Goal: Complete application form: Complete application form

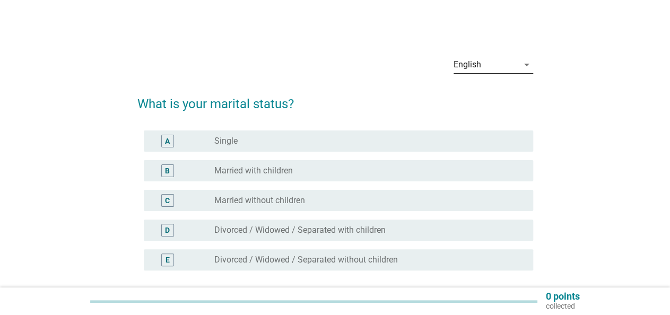
click at [479, 61] on div "English" at bounding box center [467, 65] width 28 height 10
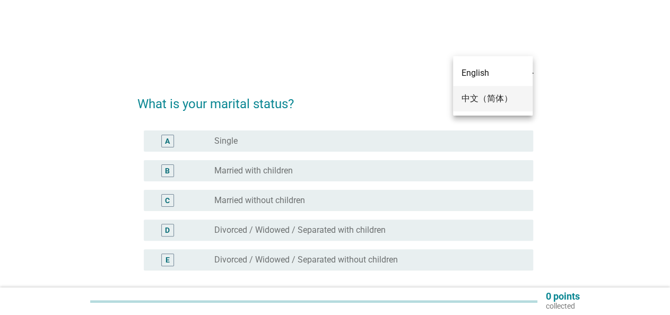
click at [481, 97] on div "中文（简体）" at bounding box center [492, 98] width 63 height 13
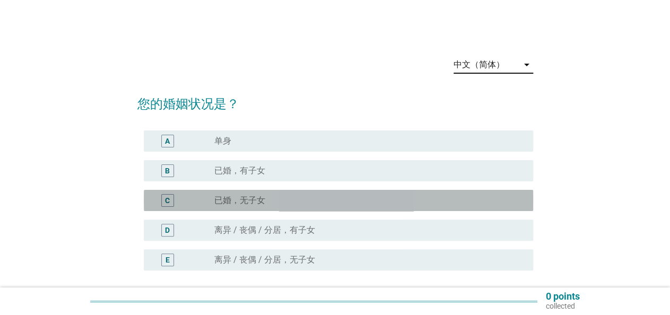
drag, startPoint x: 292, startPoint y: 198, endPoint x: 325, endPoint y: 194, distance: 33.7
click at [292, 198] on div "radio_button_unchecked 已婚，无子女" at bounding box center [365, 200] width 302 height 11
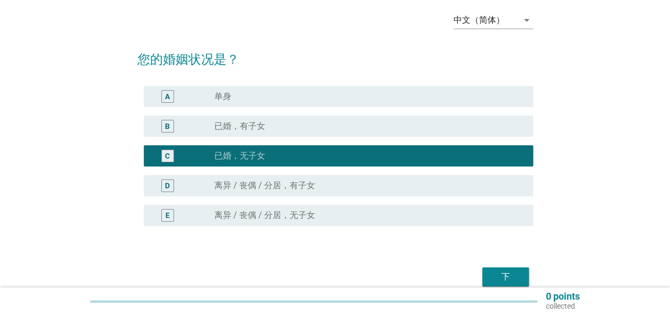
scroll to position [94, 0]
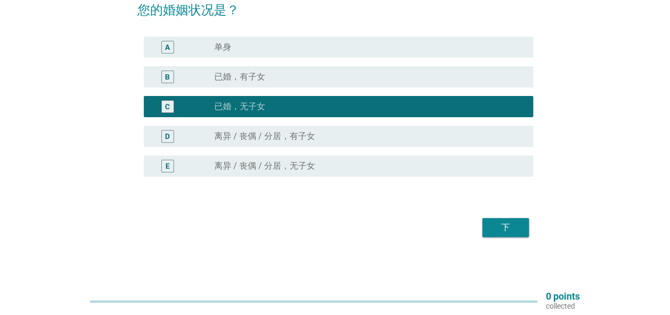
click at [520, 224] on button "下" at bounding box center [505, 227] width 47 height 19
click at [496, 226] on div "下" at bounding box center [506, 227] width 30 height 13
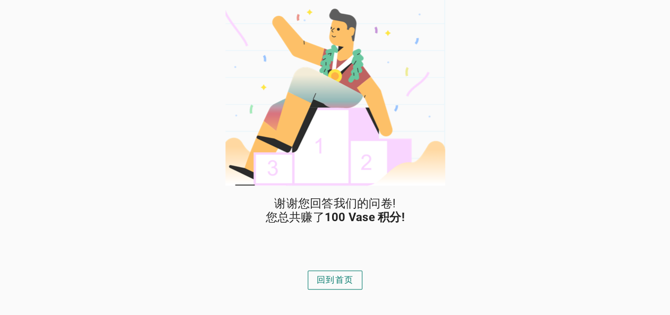
click at [345, 280] on div "回到首页" at bounding box center [335, 280] width 37 height 13
